Goal: Task Accomplishment & Management: Manage account settings

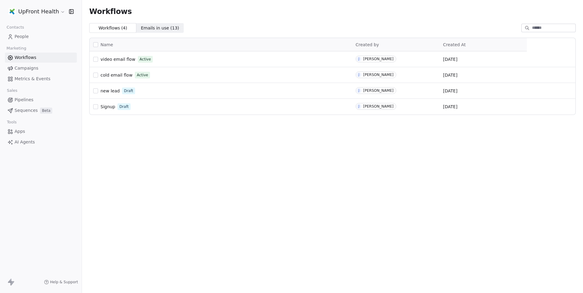
click at [116, 60] on span "video email flow" at bounding box center [118, 59] width 35 height 5
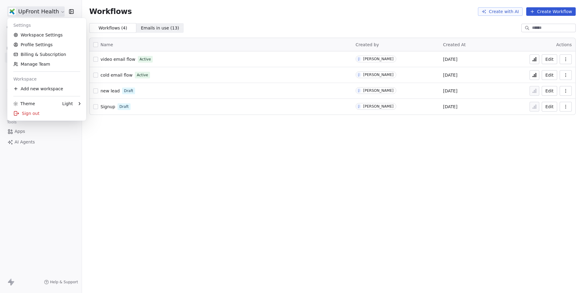
click at [54, 10] on html "UpFront Health Contacts People Marketing Workflows Campaigns Metrics & Events S…" at bounding box center [291, 146] width 583 height 293
click at [40, 111] on div "Sign out" at bounding box center [47, 113] width 74 height 10
